Goal: Information Seeking & Learning: Learn about a topic

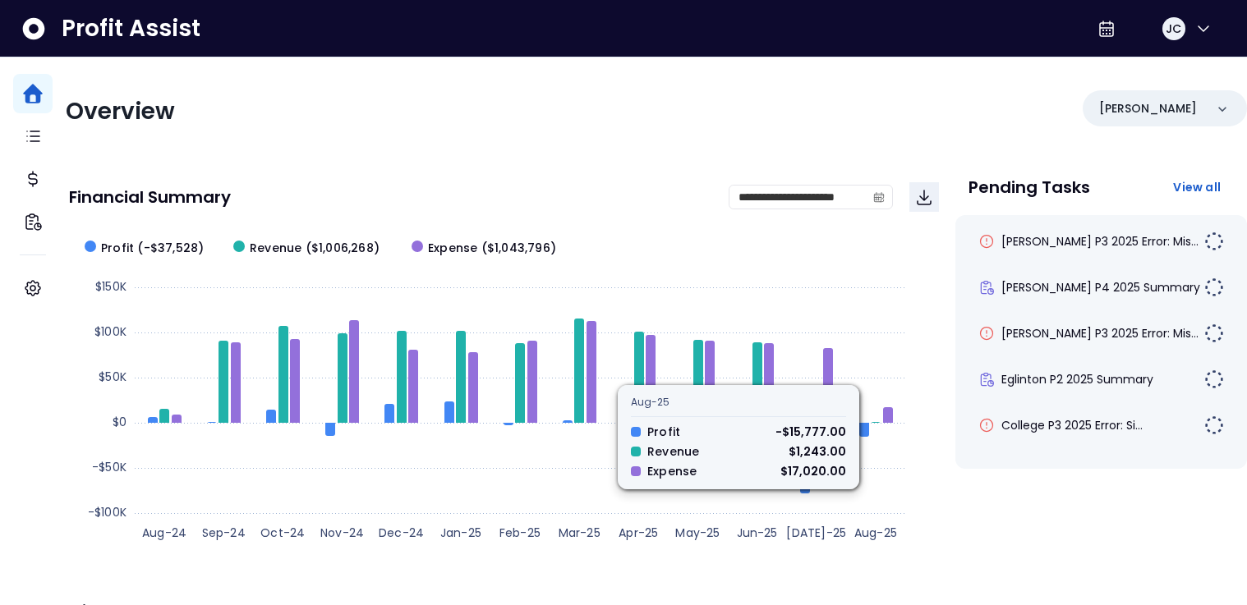
scroll to position [405, 0]
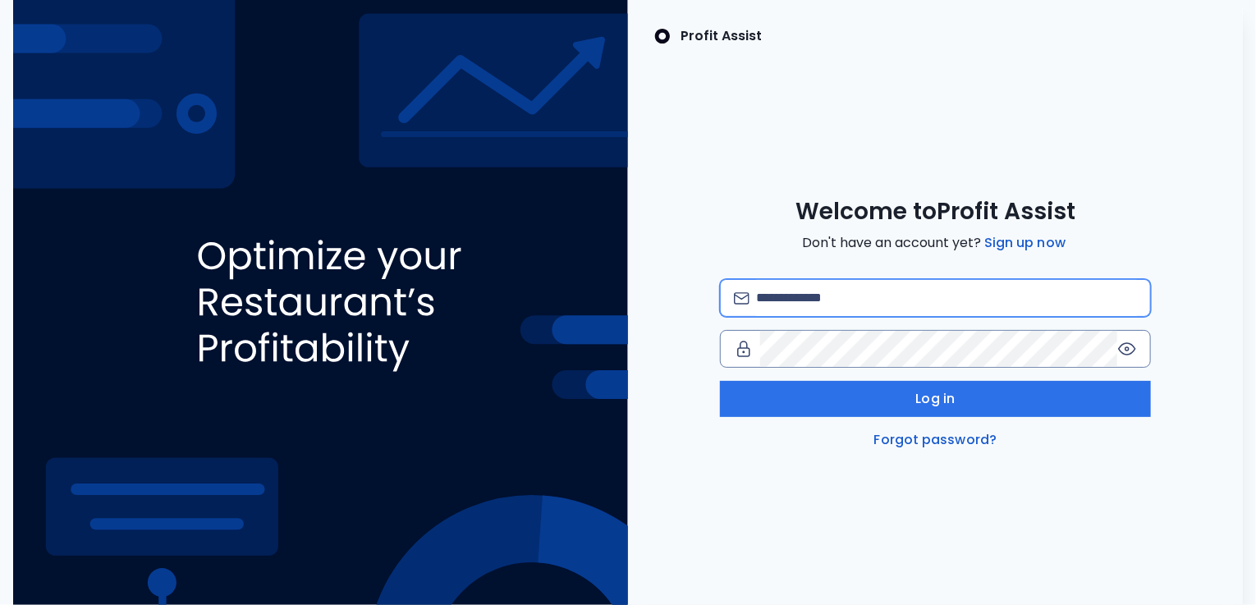
click at [834, 294] on input "email" at bounding box center [946, 298] width 381 height 36
type input "**********"
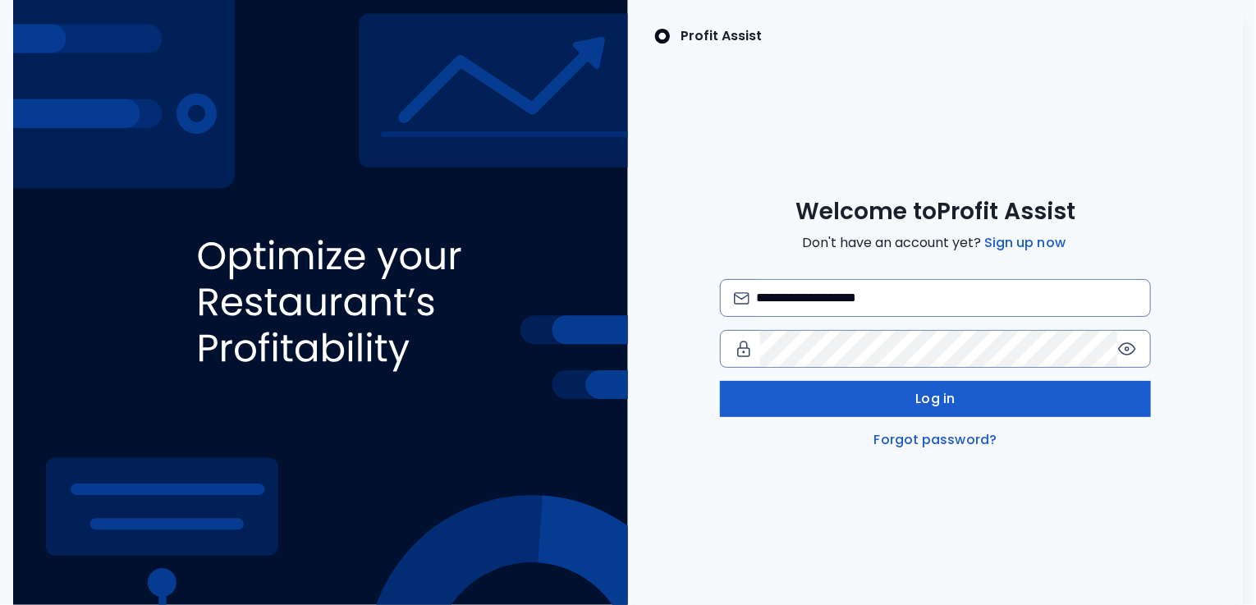
click at [894, 400] on button "Log in" at bounding box center [935, 399] width 431 height 36
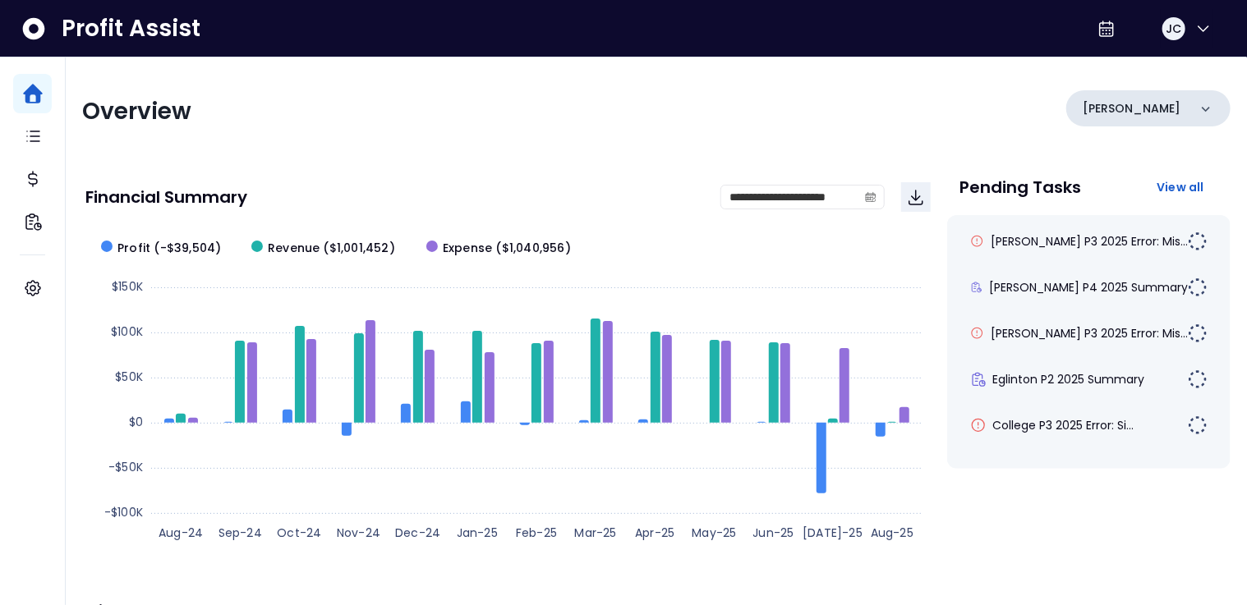
click at [1146, 112] on div "[PERSON_NAME]" at bounding box center [1148, 108] width 164 height 36
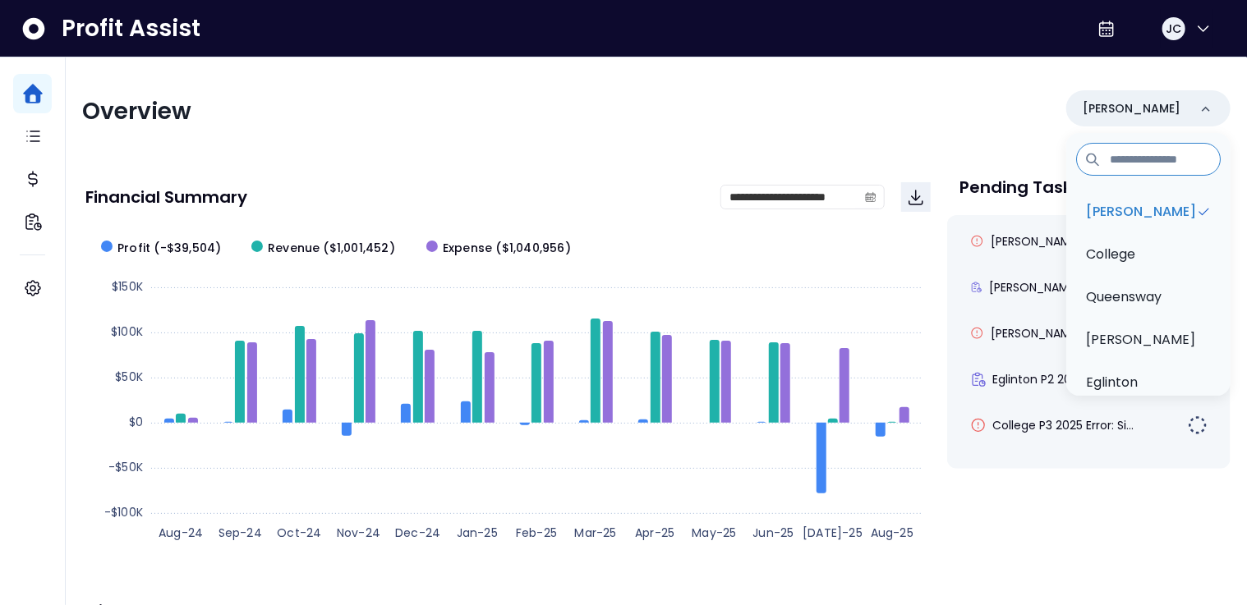
click at [827, 108] on div "Overview Danforth Danforth College Queensway Duncan Eglinton QuickBooks Online" at bounding box center [656, 111] width 1148 height 43
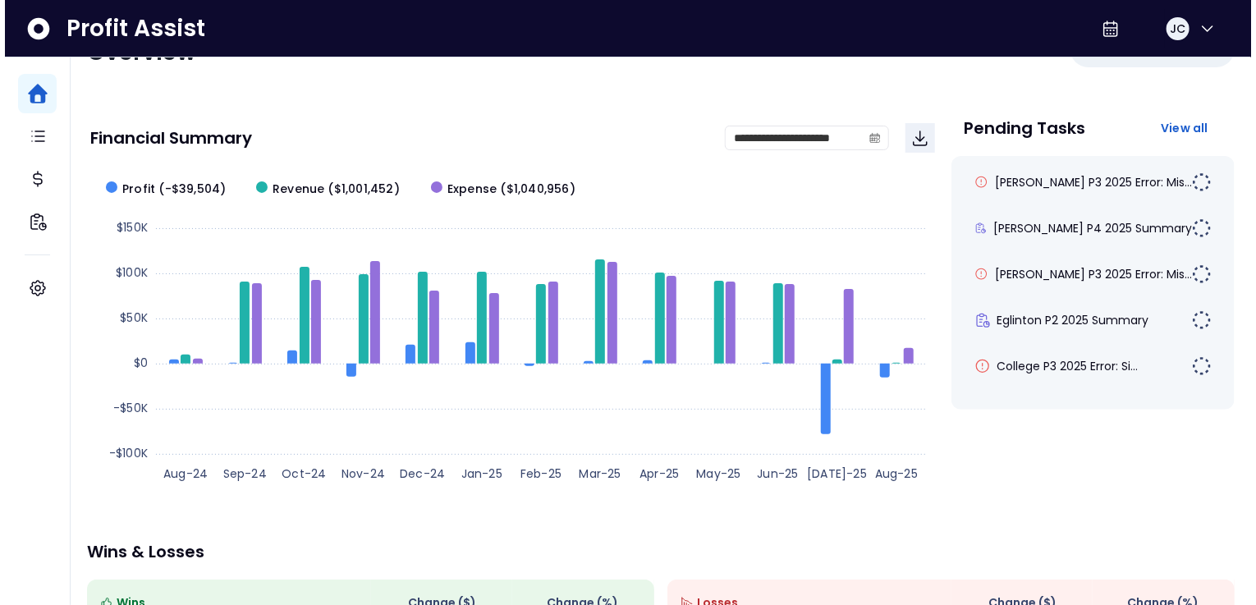
scroll to position [57, 0]
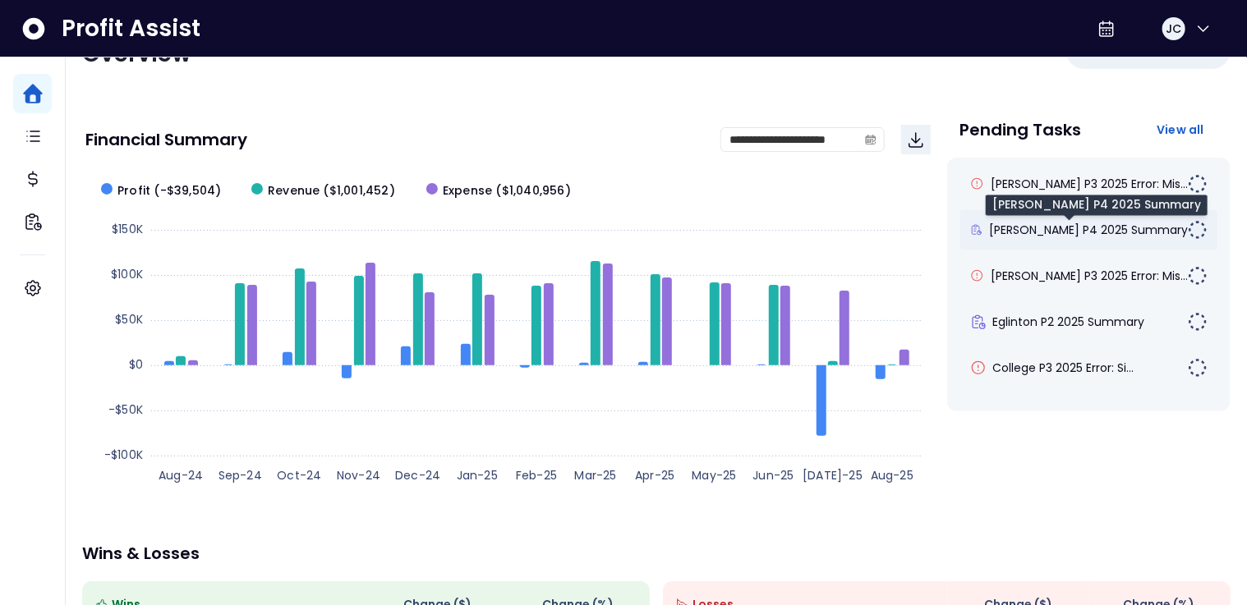
click at [1045, 236] on span "[PERSON_NAME] P4 2025 Summary" at bounding box center [1088, 230] width 199 height 16
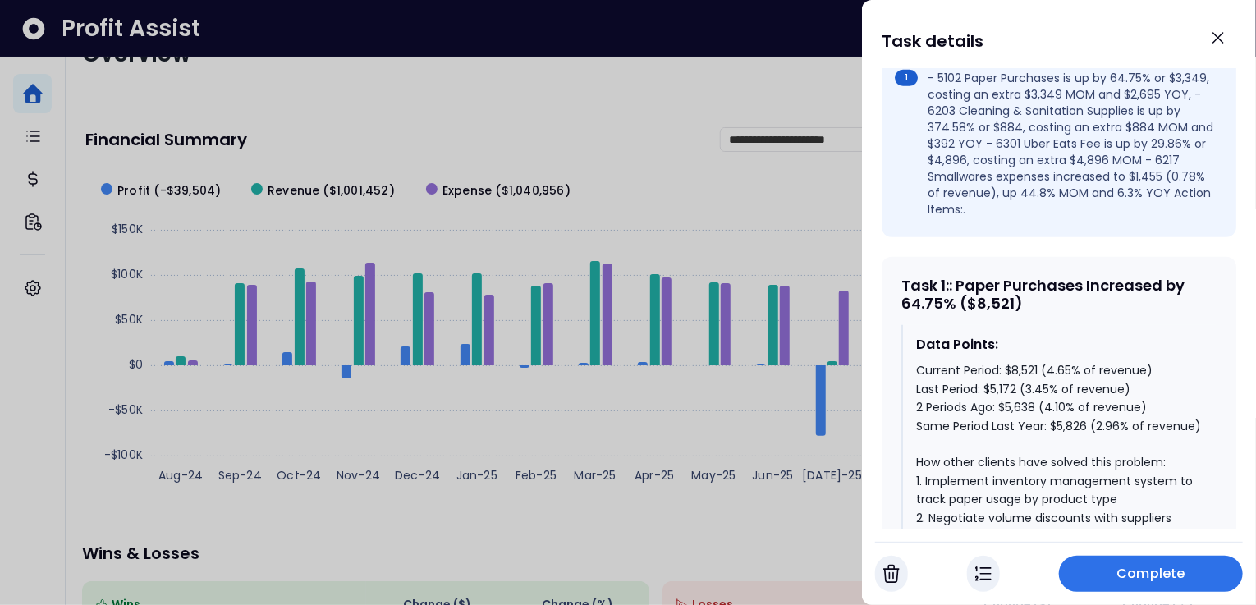
scroll to position [597, 0]
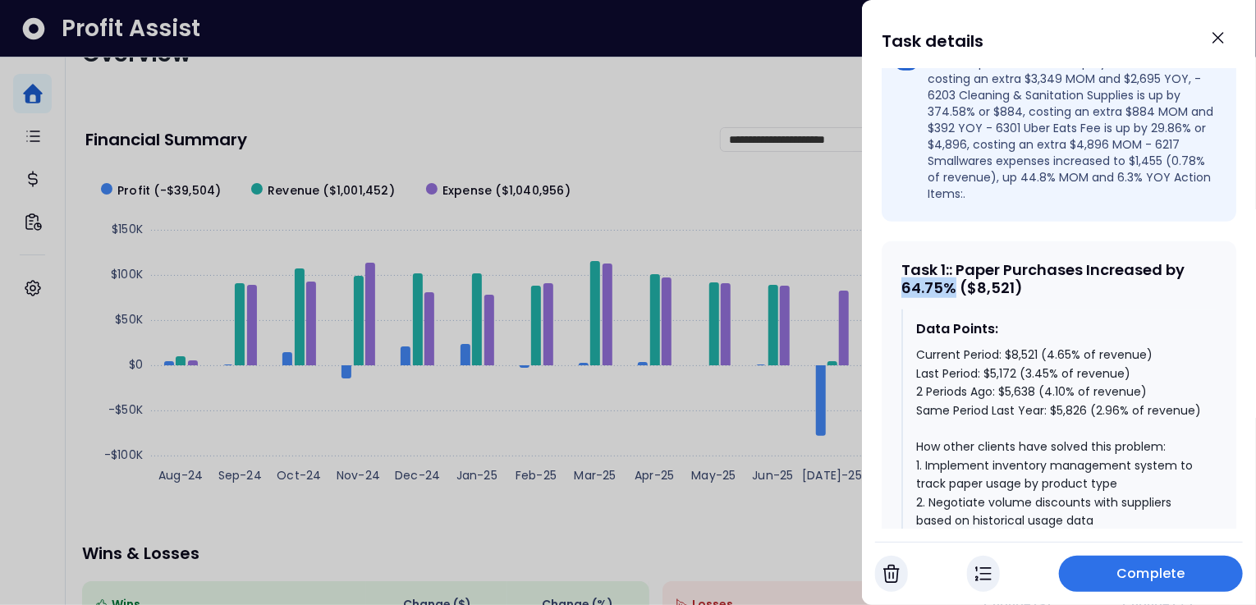
drag, startPoint x: 955, startPoint y: 257, endPoint x: 891, endPoint y: 259, distance: 64.1
click at [891, 259] on div "Task 1 : : Paper Purchases Increased by 64.75% ($8,521) Data Points: Current Pe…" at bounding box center [1059, 561] width 355 height 641
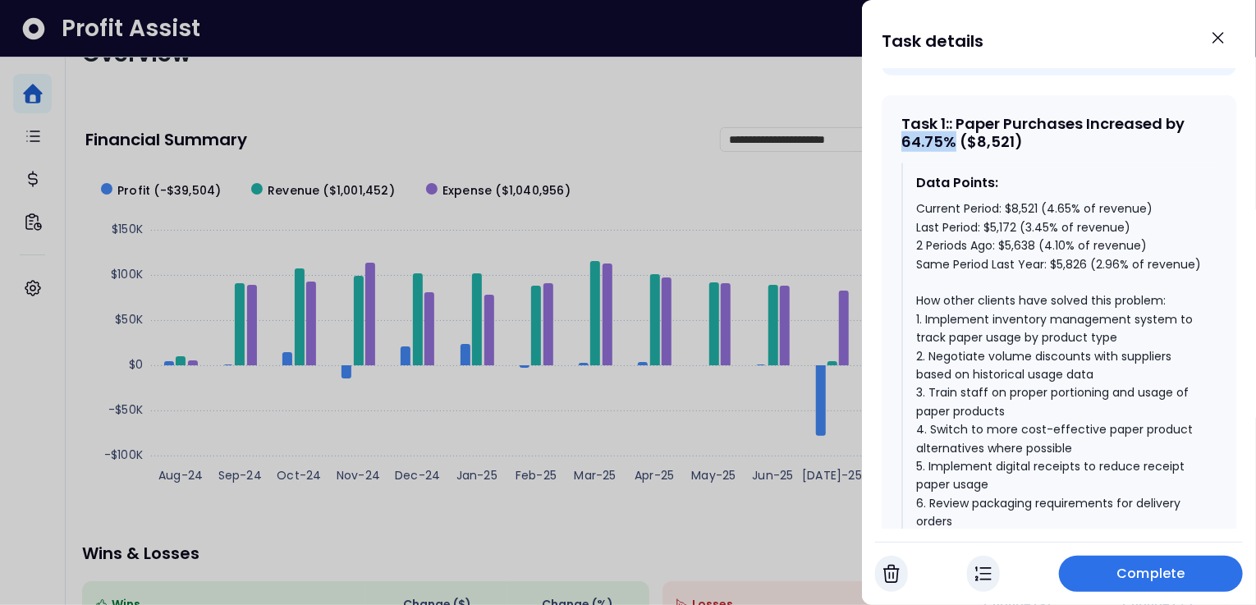
scroll to position [753, 0]
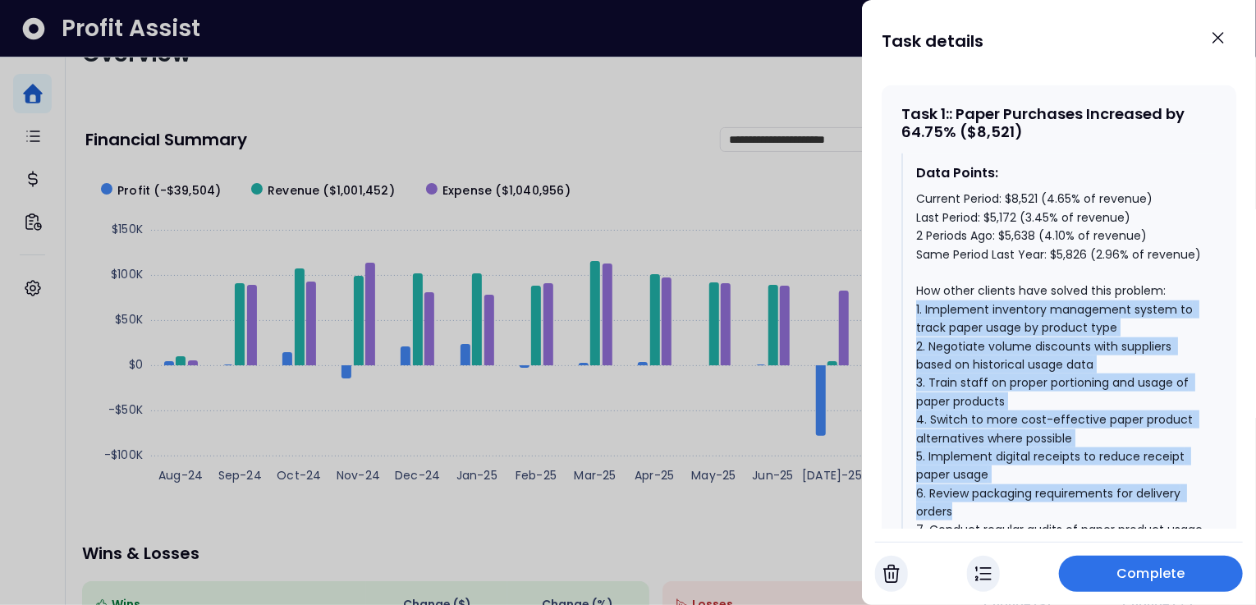
drag, startPoint x: 917, startPoint y: 298, endPoint x: 1053, endPoint y: 495, distance: 239.2
click at [1053, 495] on div "Current Period: $8,521 (4.65% of revenue) Last Period: $5,172 (3.45% of revenue…" at bounding box center [1059, 383] width 287 height 386
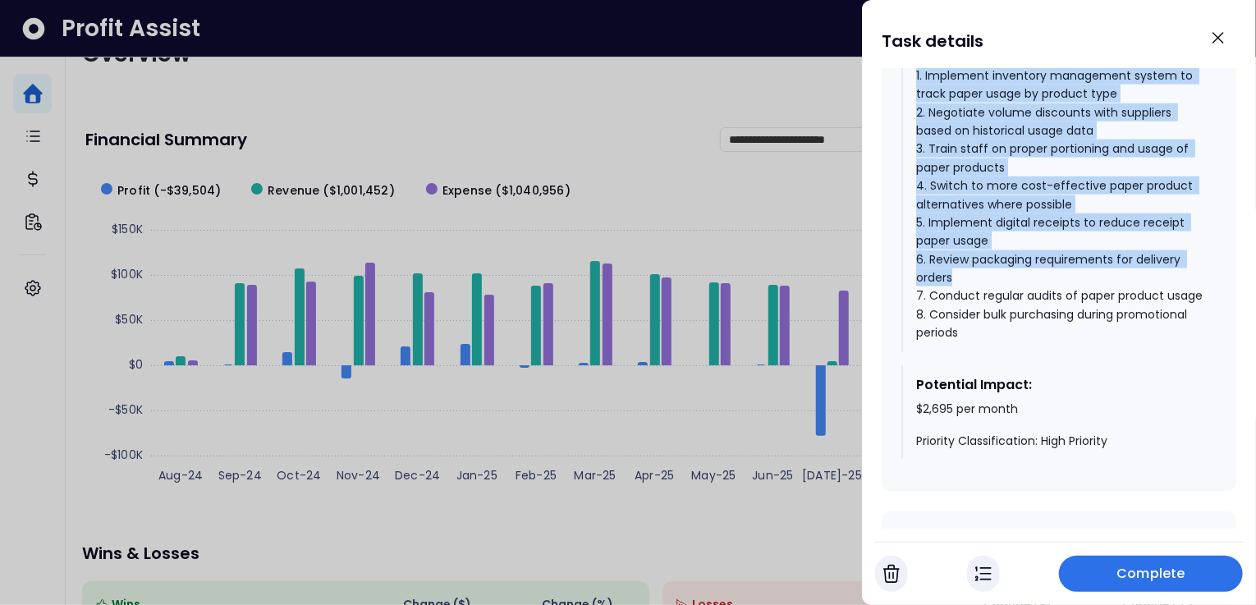
scroll to position [997, 0]
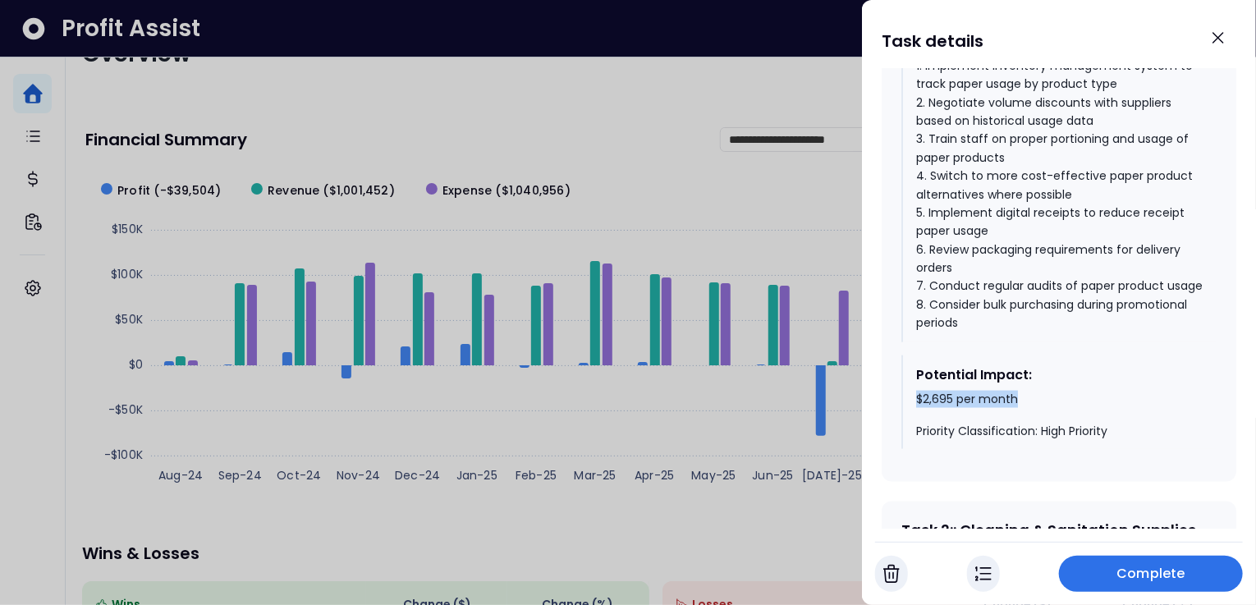
drag, startPoint x: 913, startPoint y: 408, endPoint x: 1023, endPoint y: 411, distance: 110.1
click at [1023, 411] on div "Potential Impact: $2,695 per month Priority Classification: High Priority" at bounding box center [1059, 403] width 315 height 94
click at [1223, 39] on icon "Close" at bounding box center [1219, 38] width 20 height 20
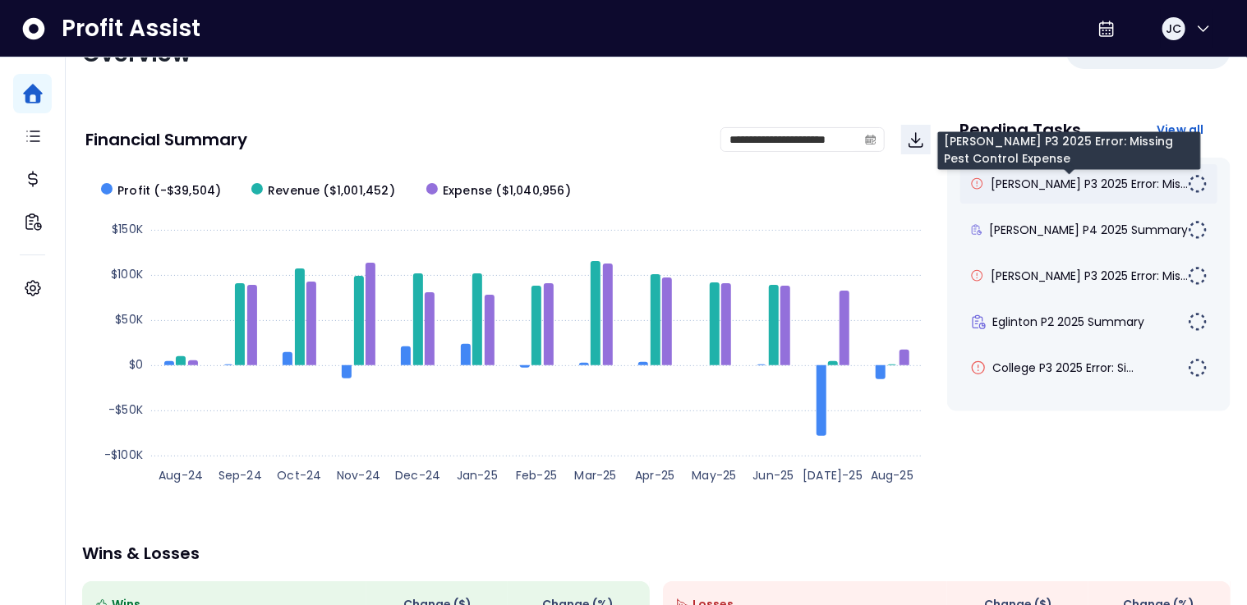
click at [1059, 181] on span "[PERSON_NAME] P3 2025 Error: Mis..." at bounding box center [1088, 184] width 197 height 16
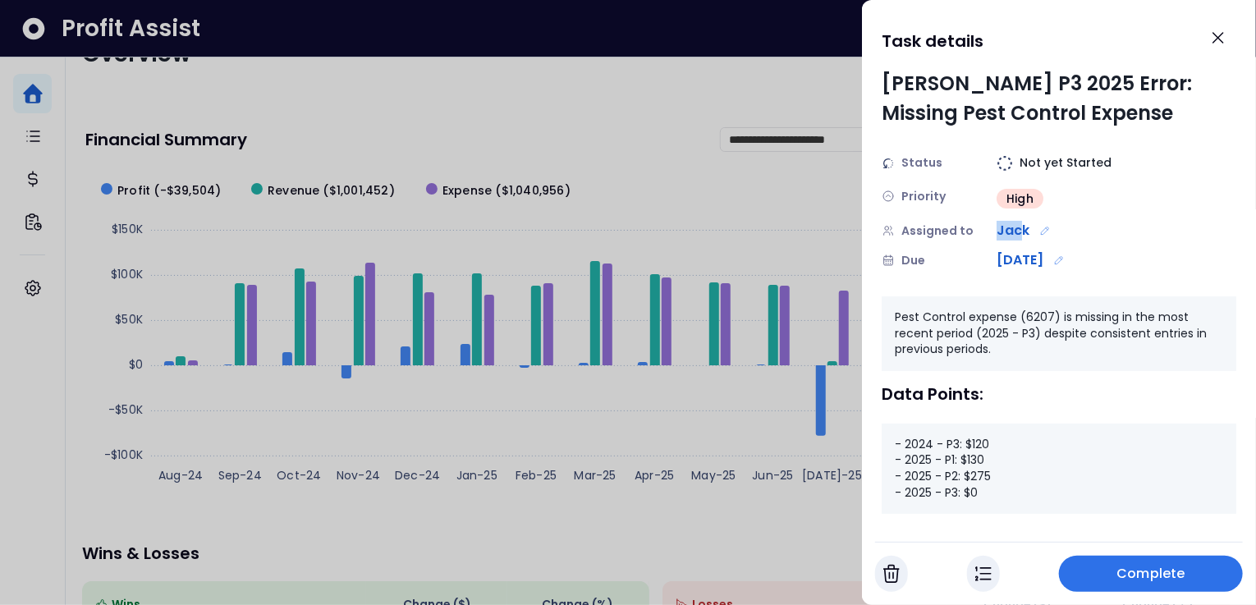
drag, startPoint x: 999, startPoint y: 227, endPoint x: 1025, endPoint y: 227, distance: 26.3
click at [1025, 226] on span "Jack" at bounding box center [1013, 231] width 33 height 20
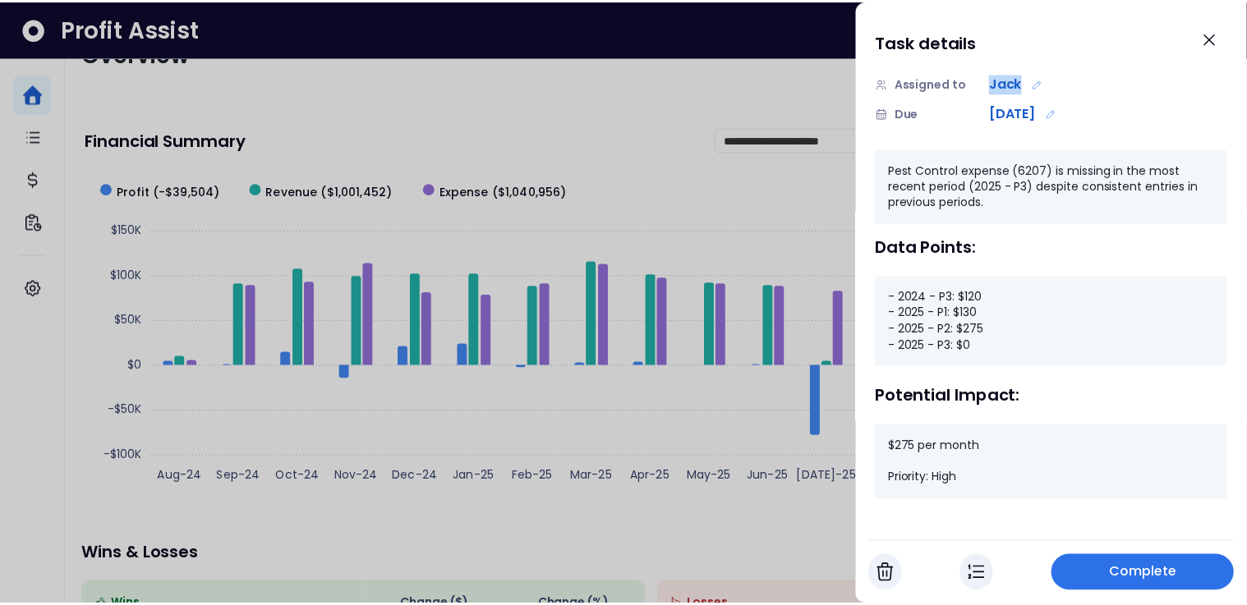
scroll to position [151, 0]
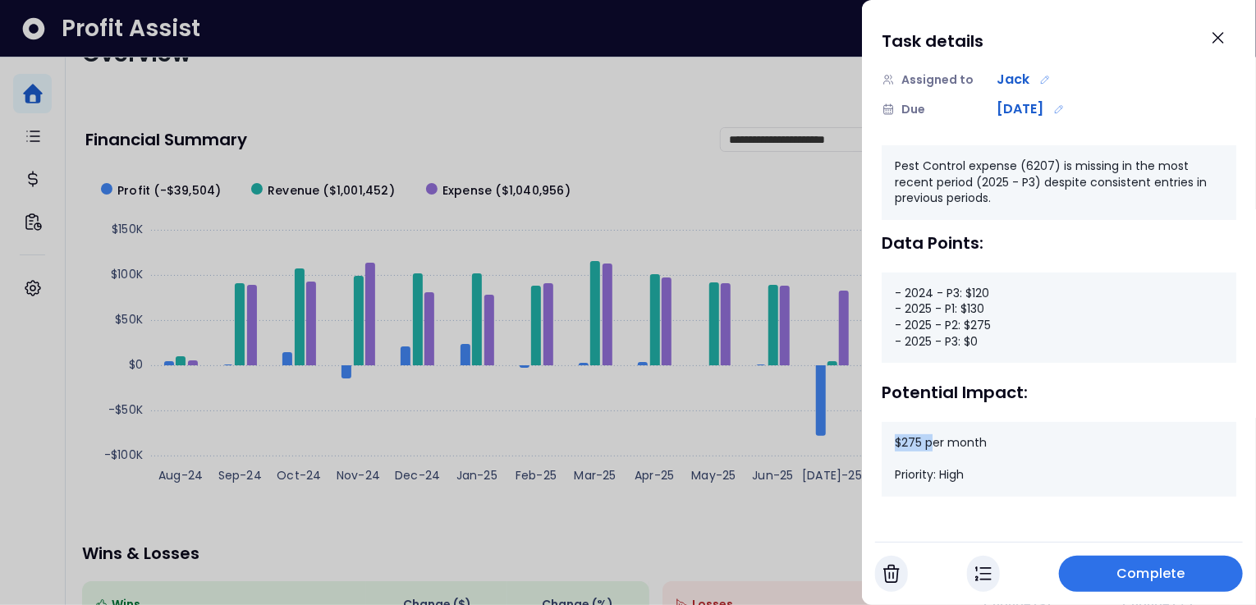
drag, startPoint x: 898, startPoint y: 445, endPoint x: 966, endPoint y: 357, distance: 111.2
click at [932, 447] on div "$275 per month Priority: High" at bounding box center [1059, 459] width 355 height 75
drag, startPoint x: 964, startPoint y: 328, endPoint x: 996, endPoint y: 328, distance: 32.0
click at [996, 328] on div "- 2024 - P3: $120 - 2025 - P1: $130 - 2025 - P2: $275 - 2025 - P3: $0" at bounding box center [1059, 318] width 355 height 90
click at [1222, 39] on icon "Close" at bounding box center [1219, 38] width 20 height 20
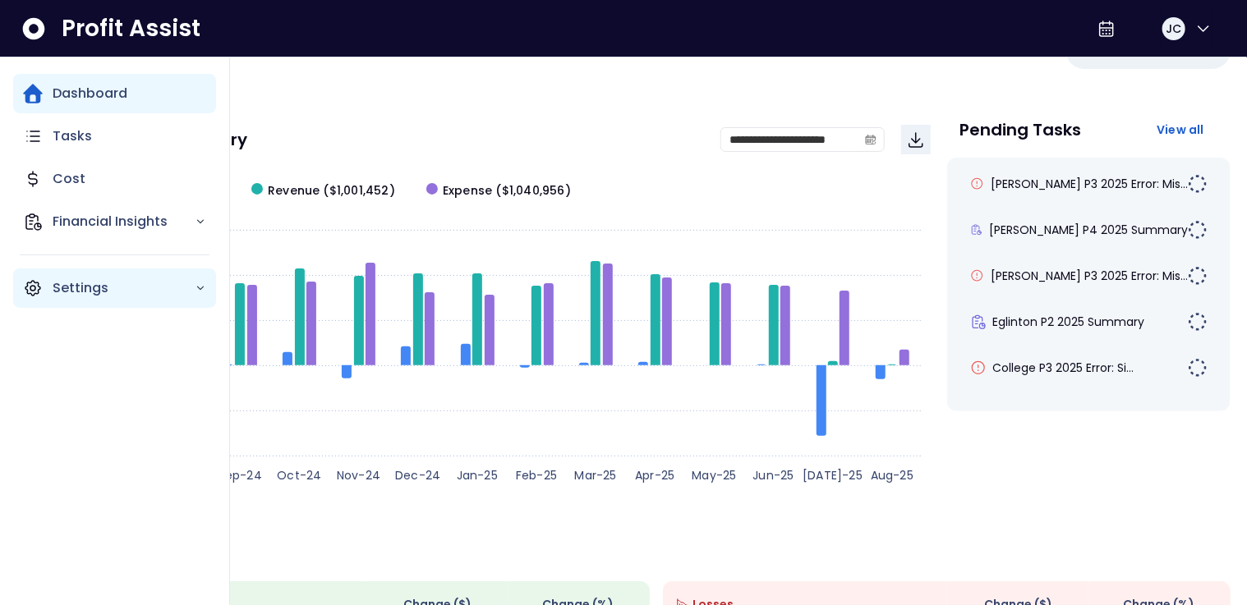
click at [103, 296] on p "Settings" at bounding box center [124, 288] width 142 height 20
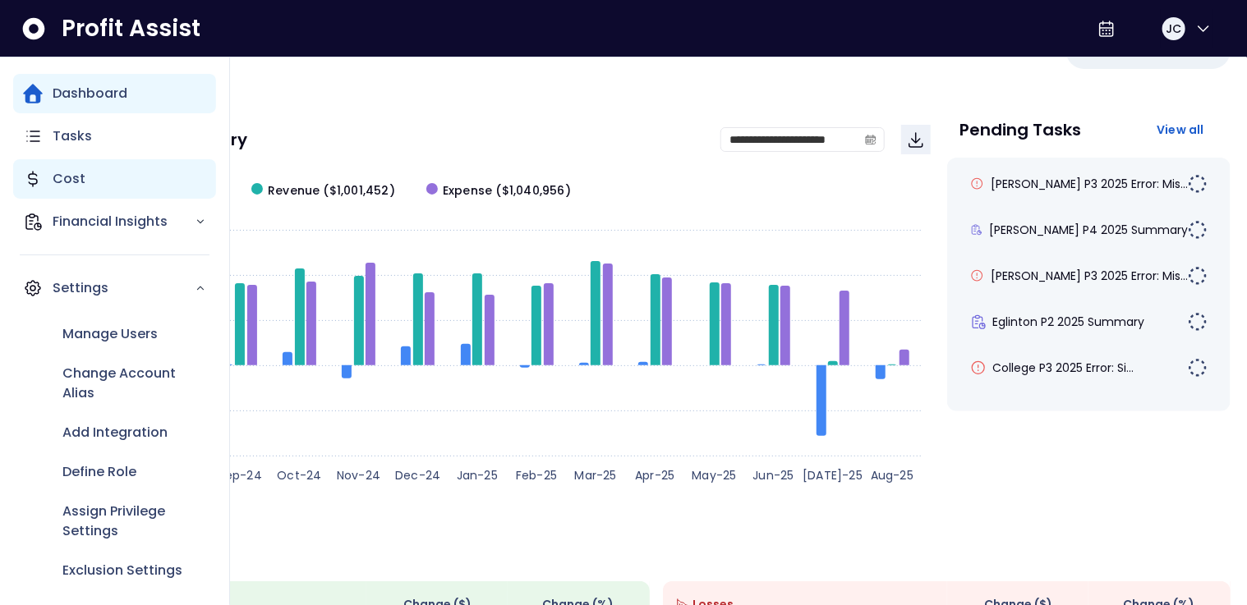
click at [80, 190] on div "Cost" at bounding box center [114, 178] width 203 height 39
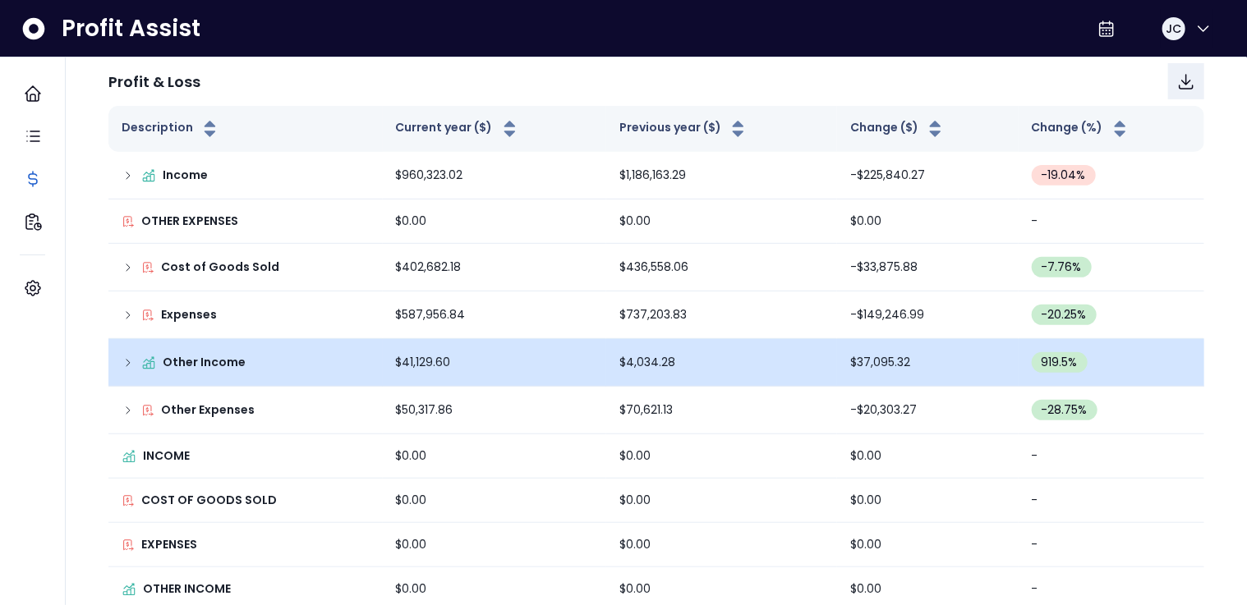
scroll to position [217, 0]
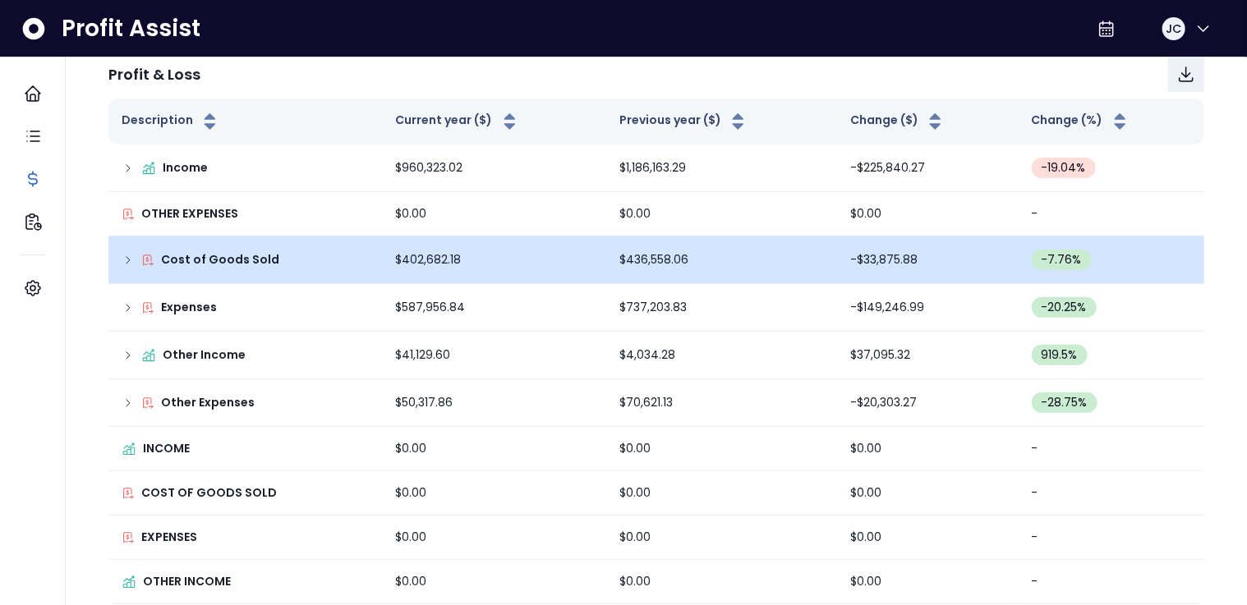
click at [128, 261] on icon at bounding box center [128, 260] width 13 height 13
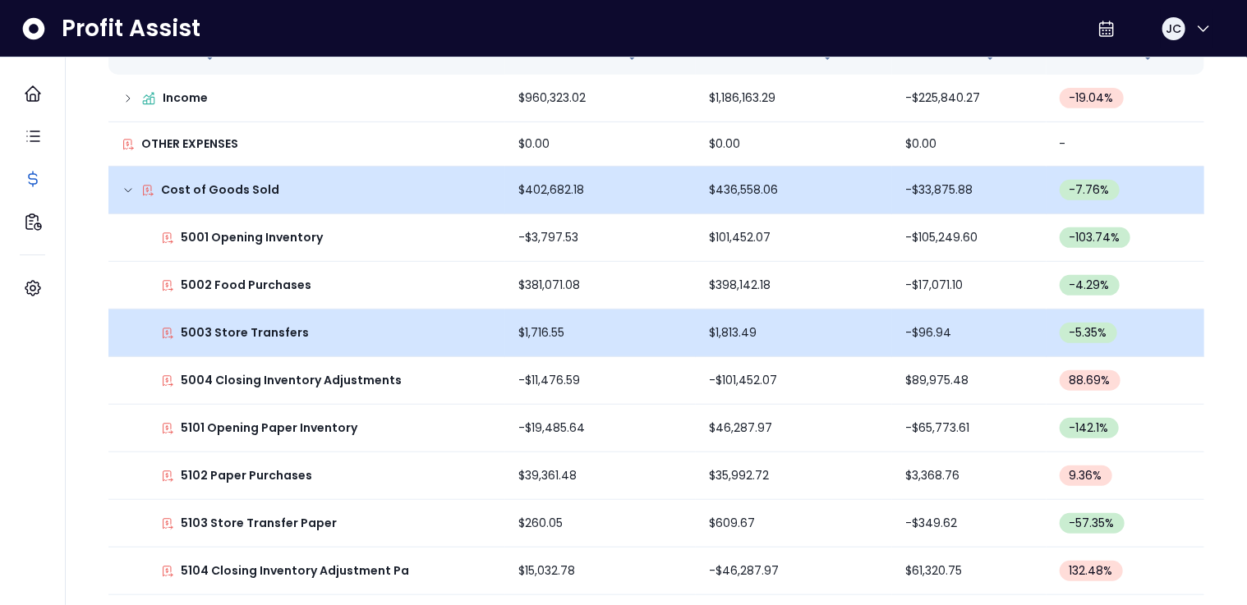
scroll to position [297, 0]
